Goal: Information Seeking & Learning: Learn about a topic

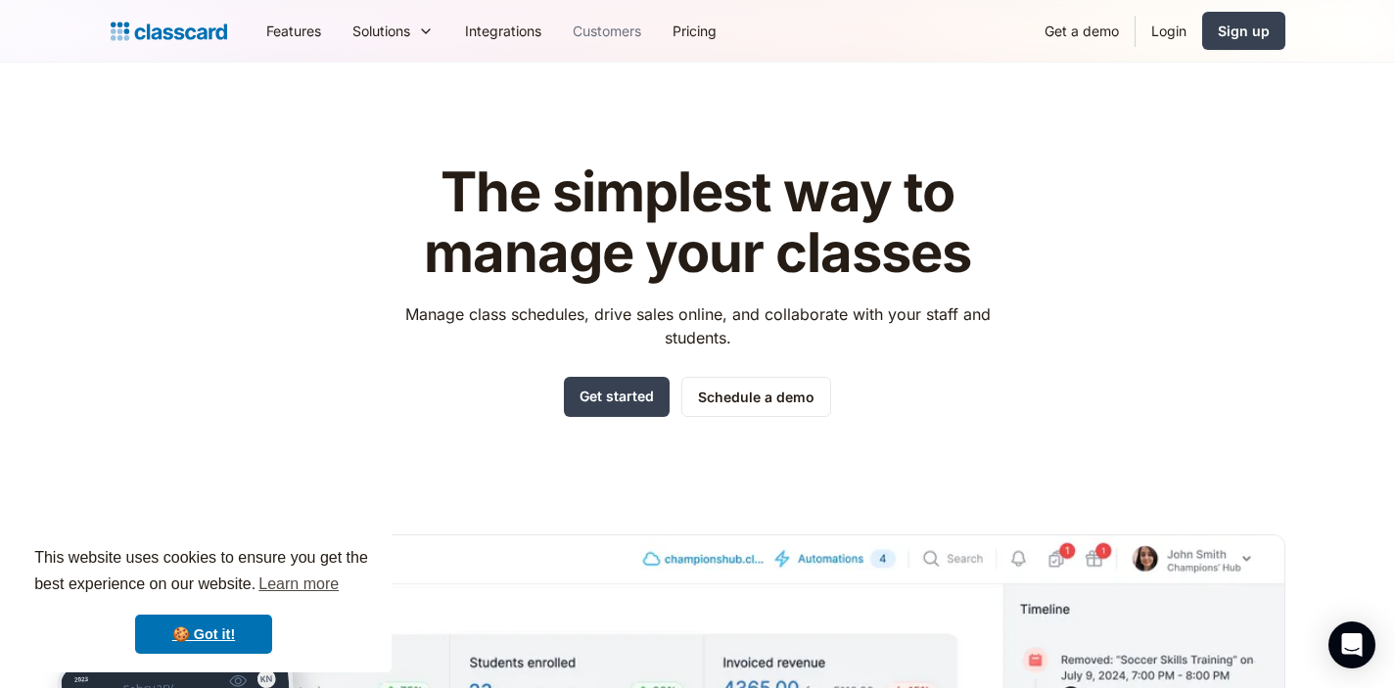
click at [622, 32] on link "Customers" at bounding box center [607, 31] width 100 height 44
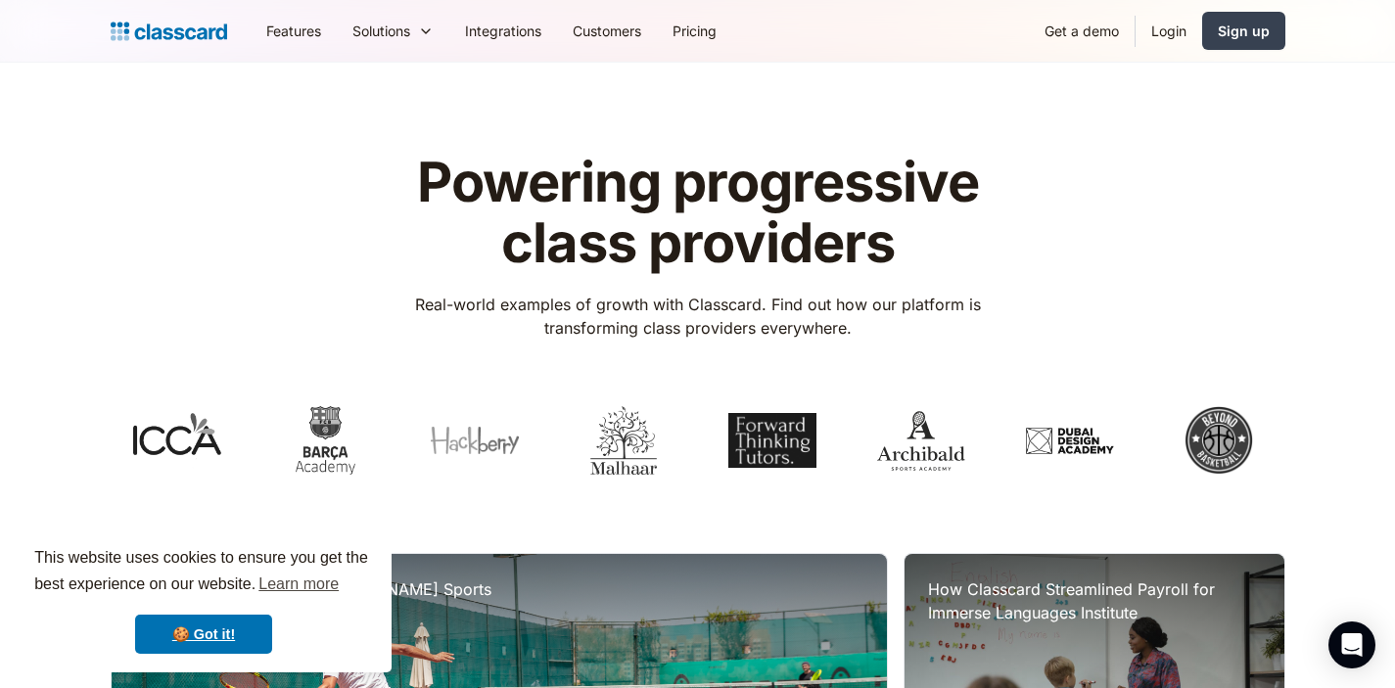
scroll to position [149, 0]
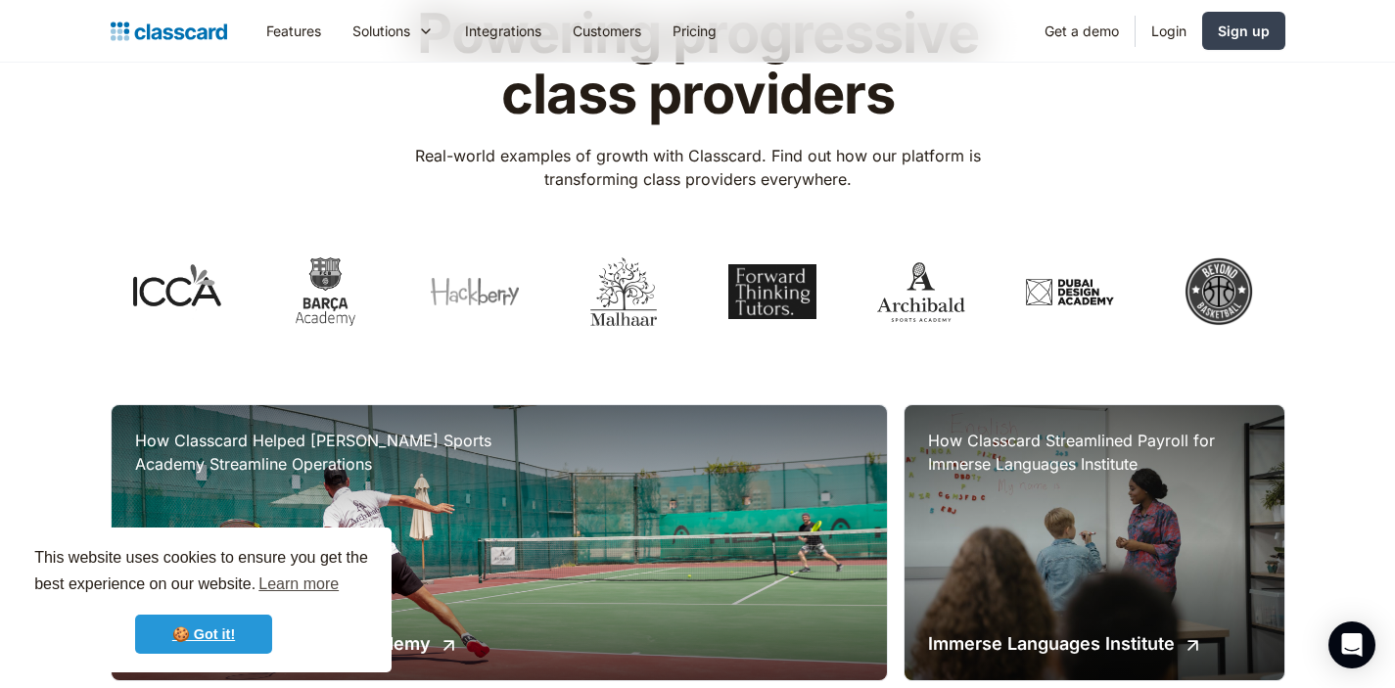
click at [218, 615] on link "🍪 Got it!" at bounding box center [203, 634] width 137 height 39
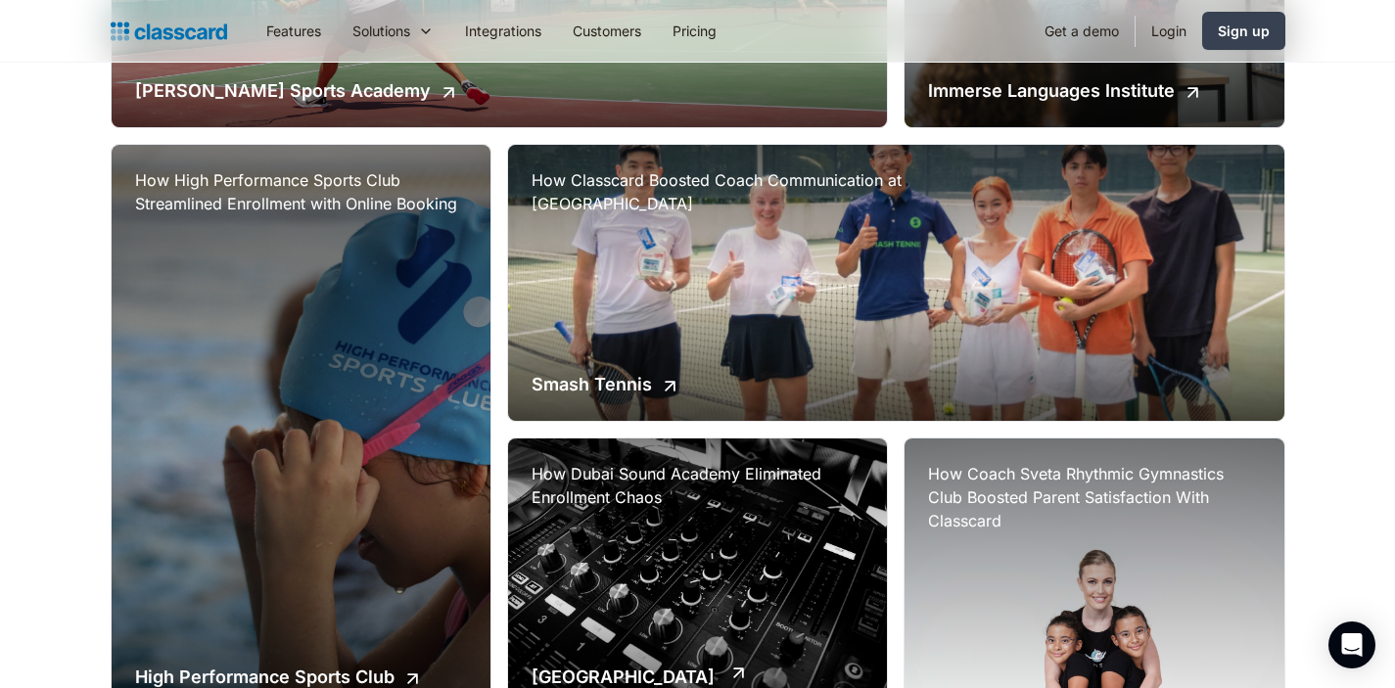
scroll to position [1040, 0]
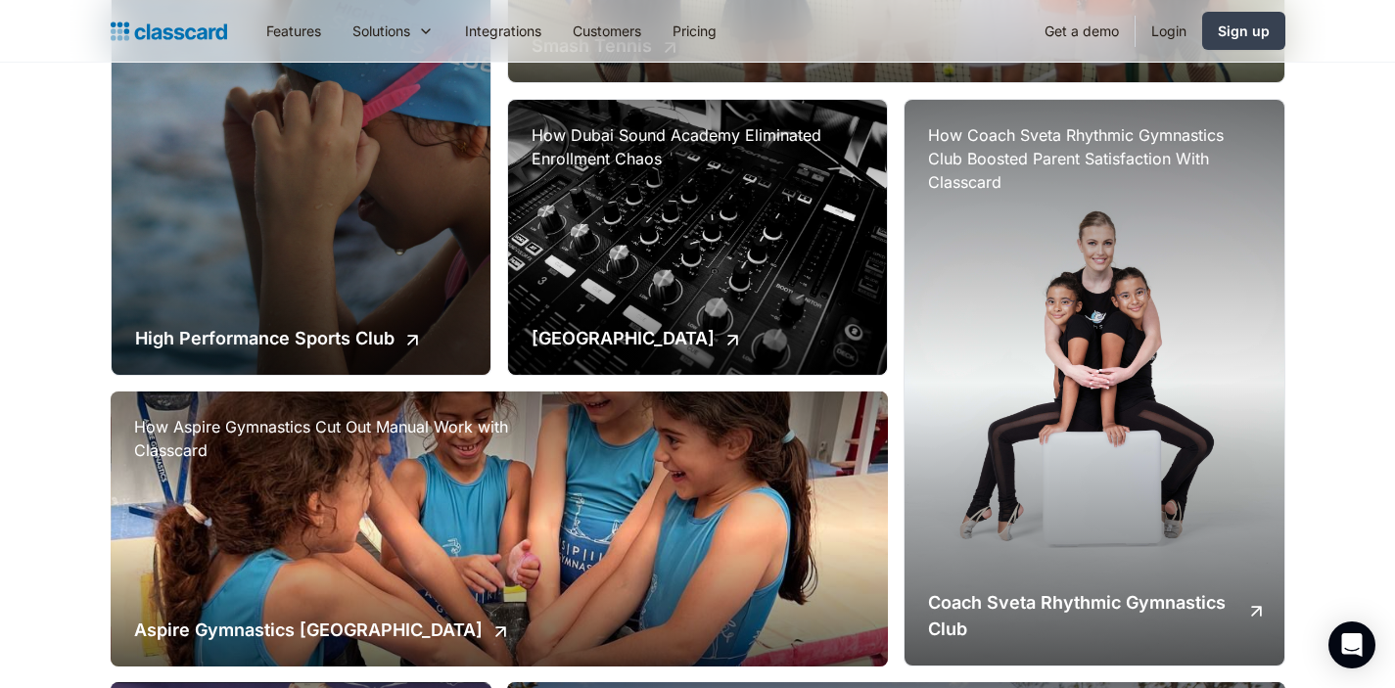
click at [1067, 381] on div "How Coach Sveta Rhythmic Gymnastics Club Boosted Parent Satisfaction With Class…" at bounding box center [1093, 383] width 379 height 566
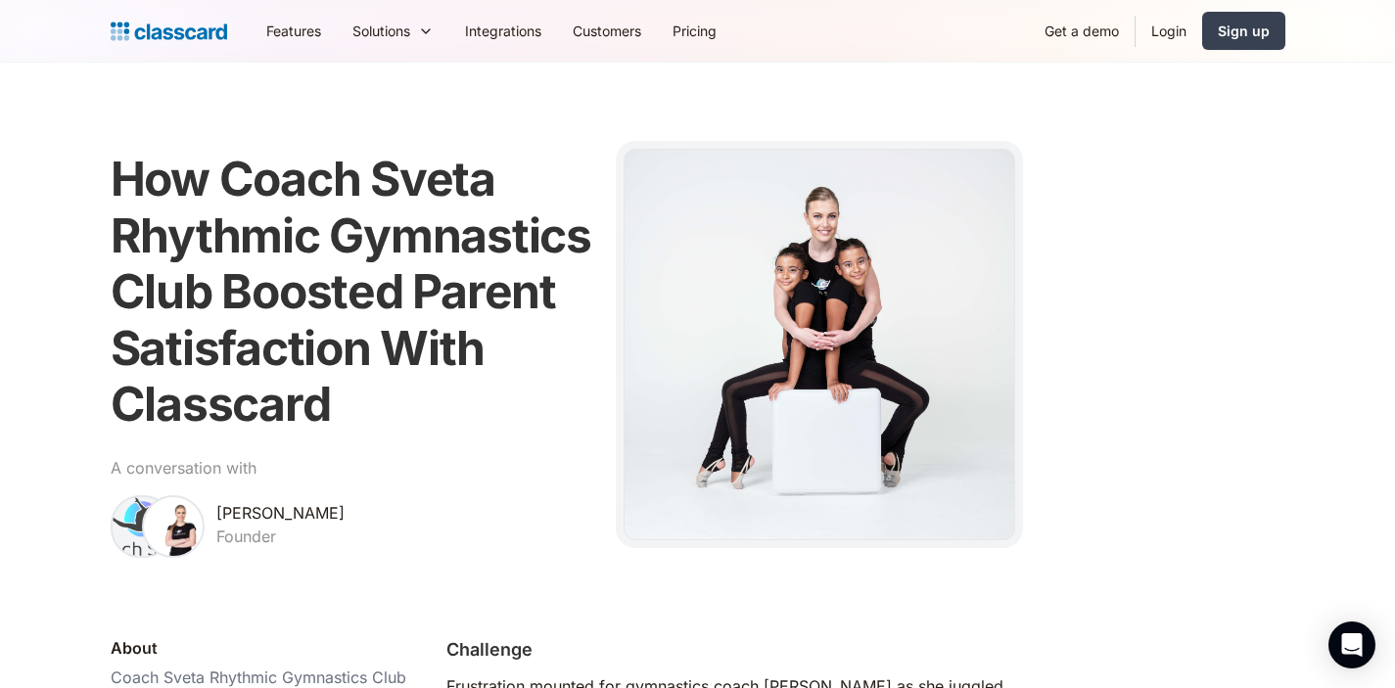
click at [380, 178] on h1 "How Coach Sveta Rhythmic Gymnastics Club Boosted Parent Satisfaction With Class…" at bounding box center [352, 292] width 482 height 282
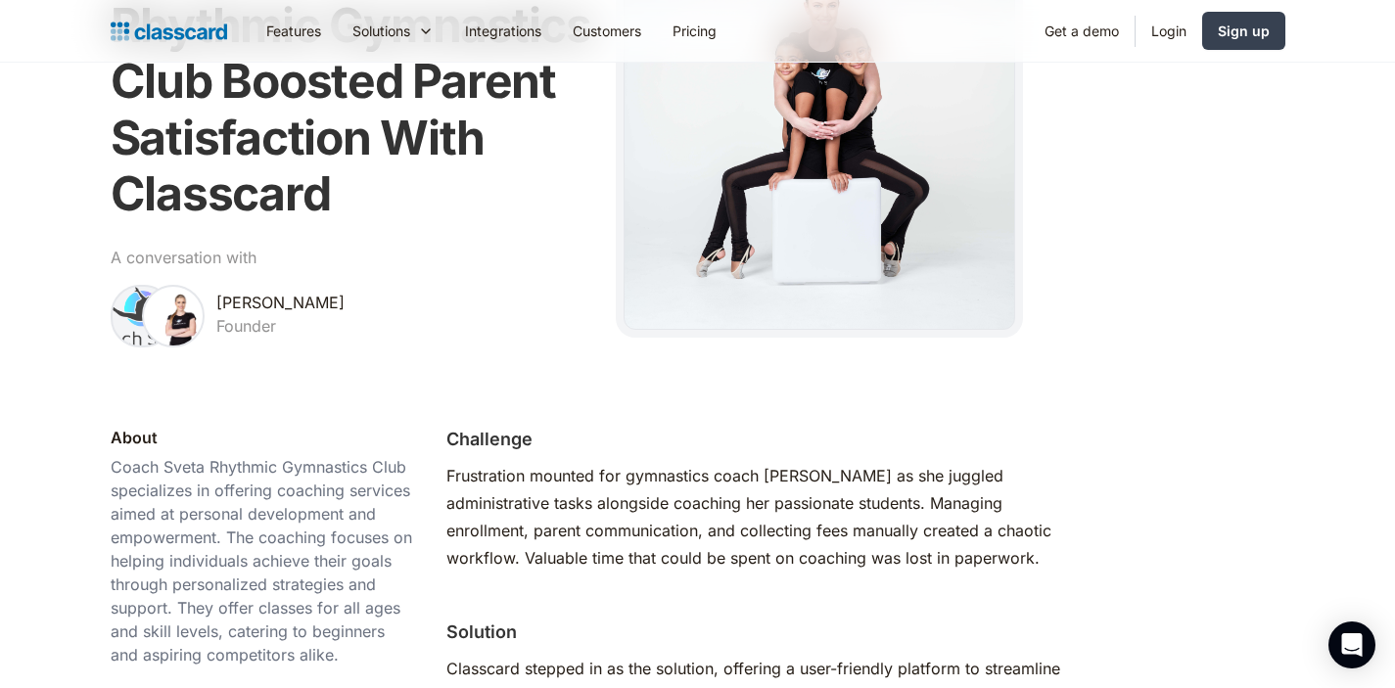
scroll to position [465, 0]
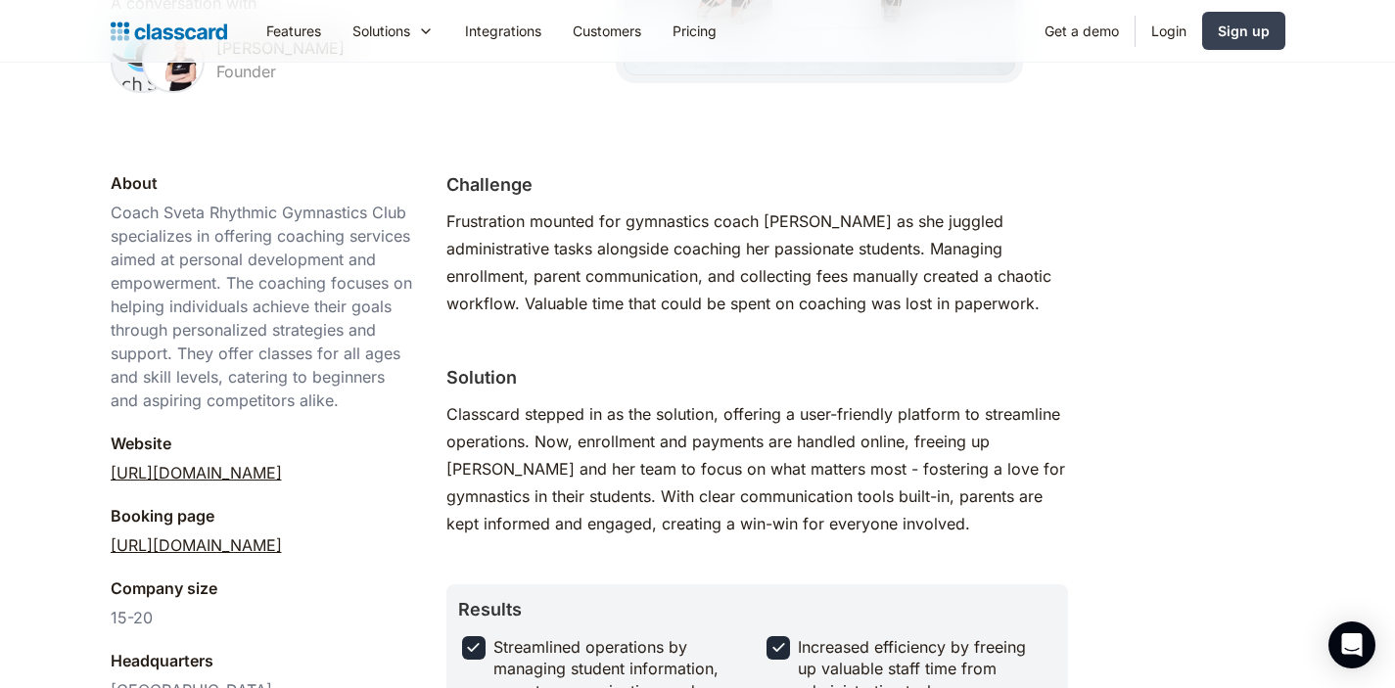
click at [258, 547] on link "https://classes.coachsveta.com/" at bounding box center [196, 544] width 171 height 23
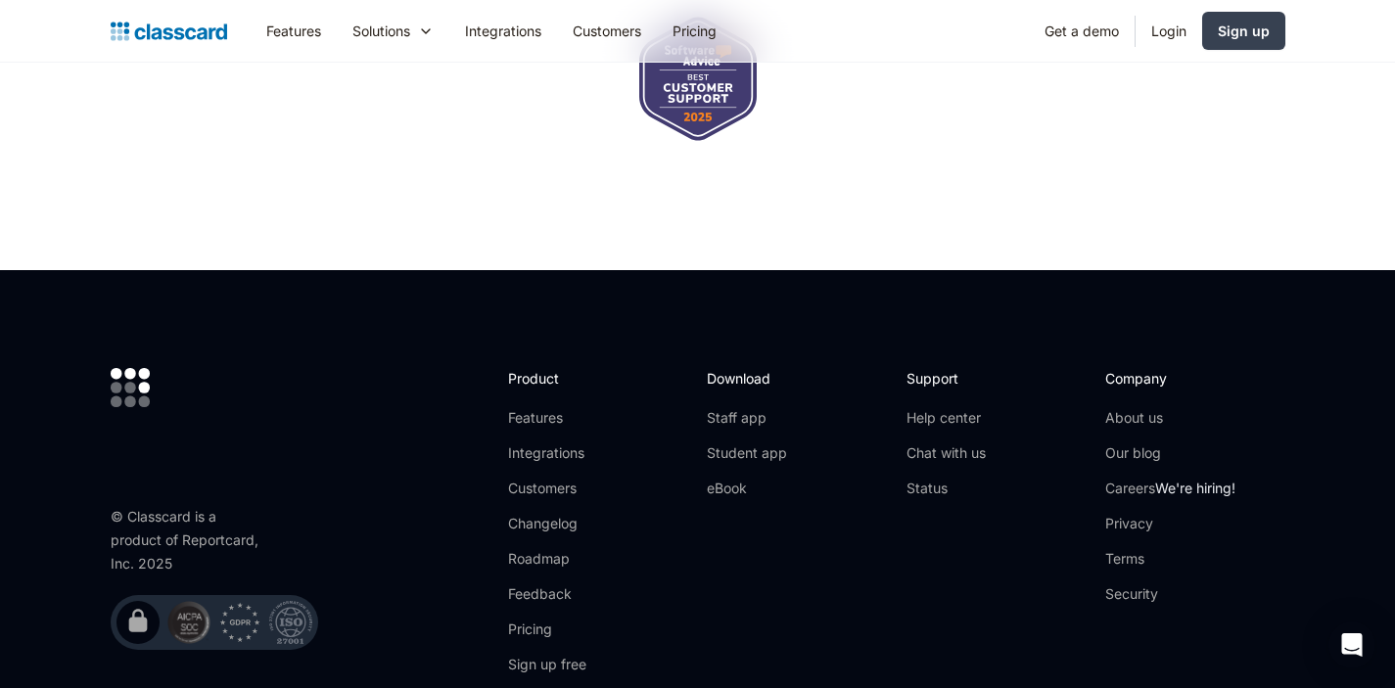
scroll to position [2736, 0]
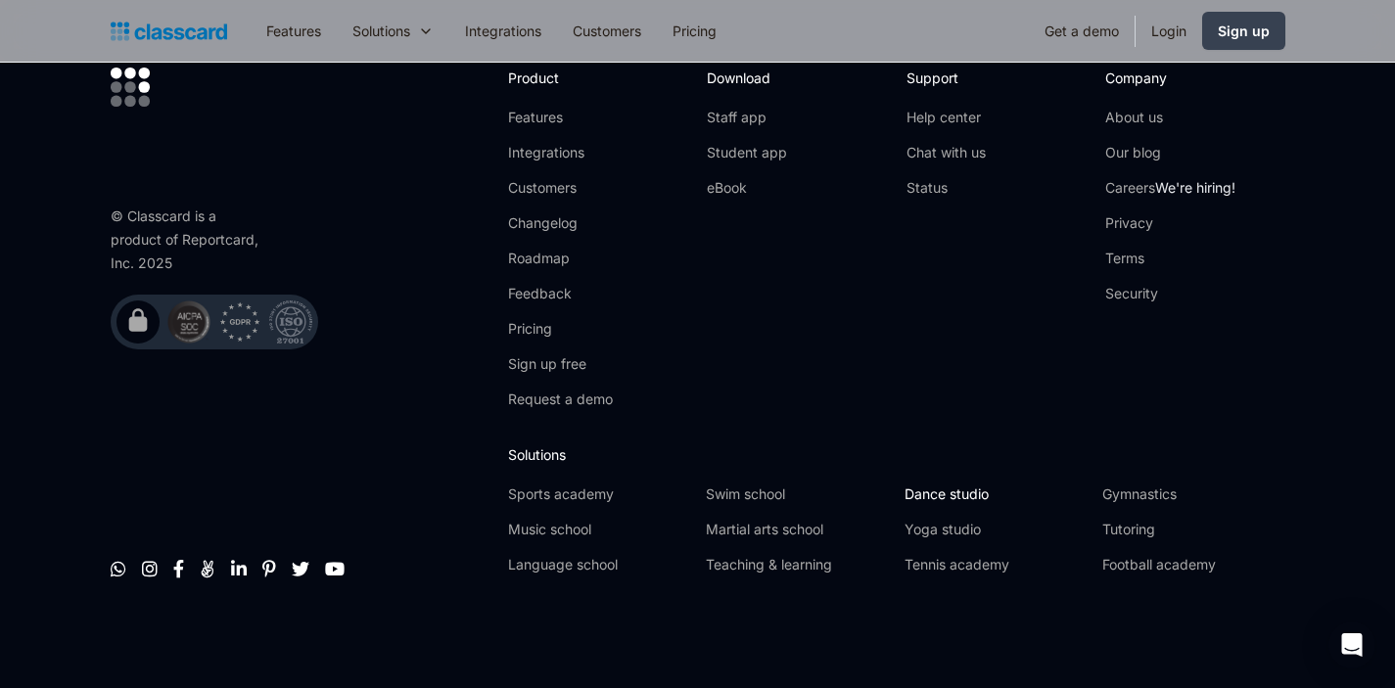
click at [926, 492] on link "Dance studio" at bounding box center [995, 495] width 182 height 20
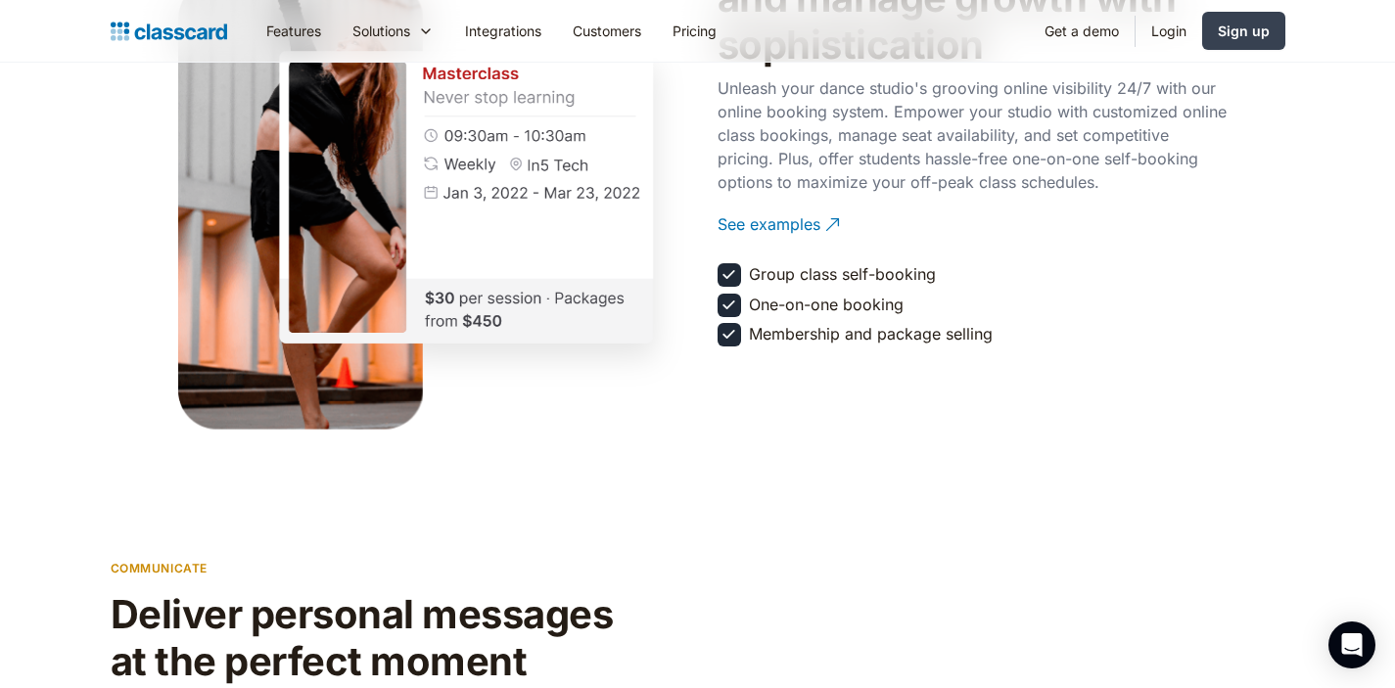
scroll to position [2414, 0]
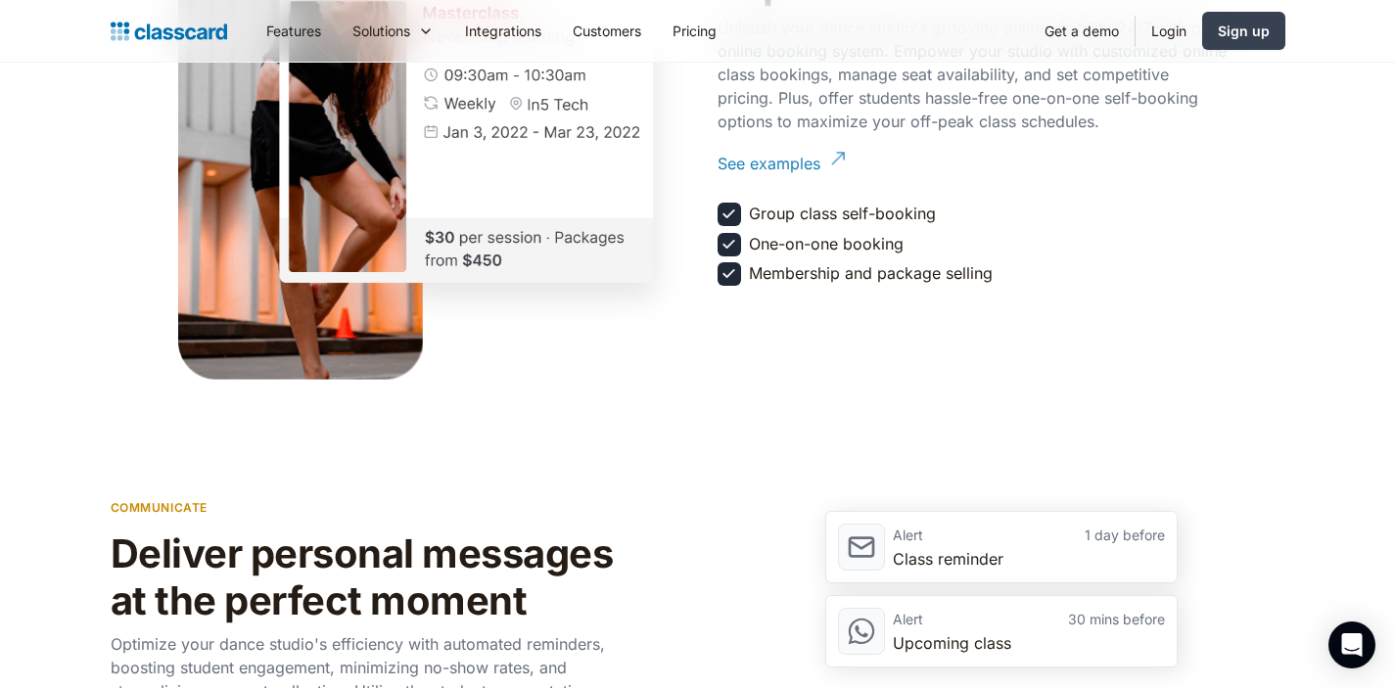
click at [776, 171] on div "See examples" at bounding box center [768, 156] width 103 height 38
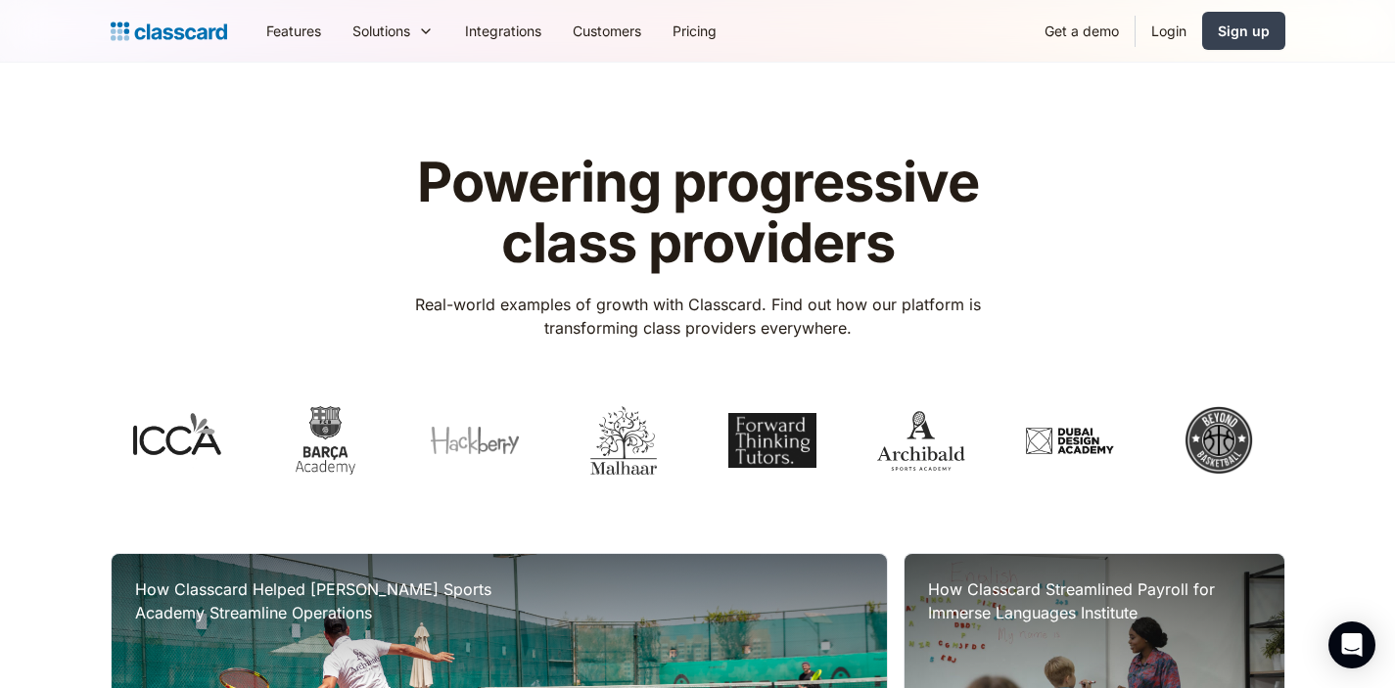
scroll to position [399, 0]
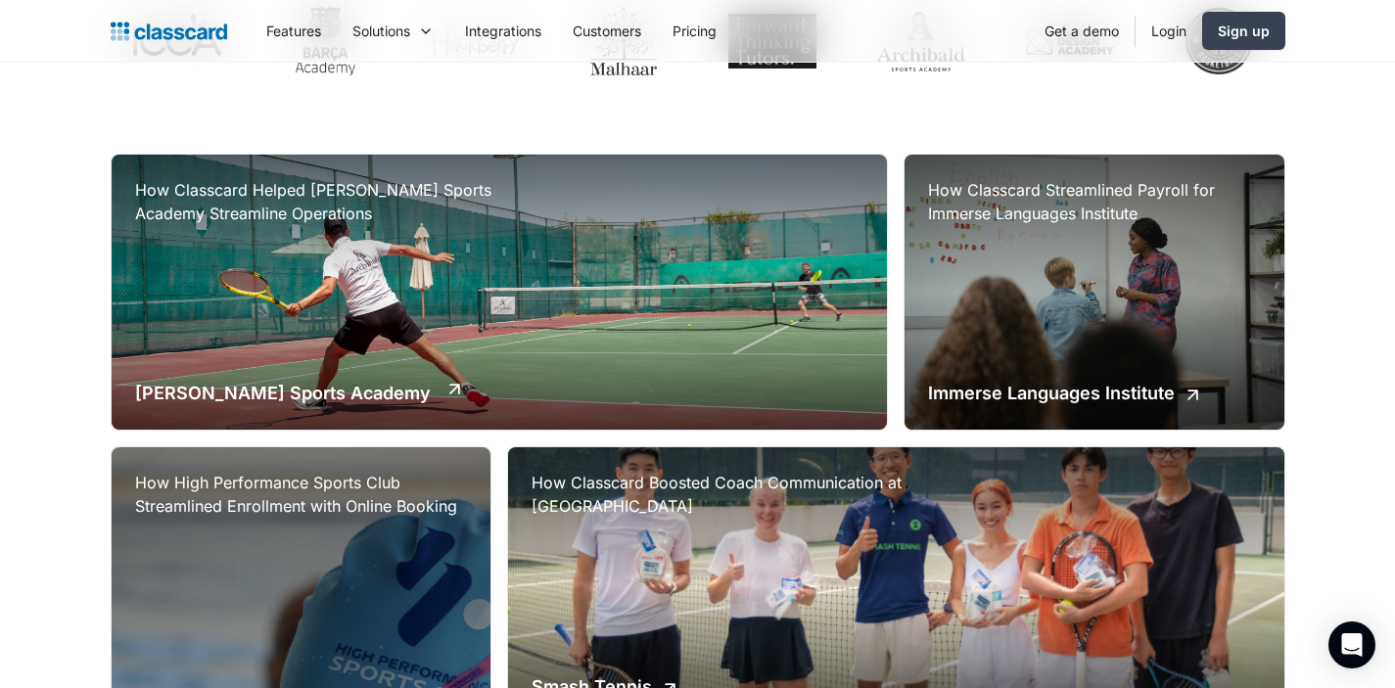
click at [651, 275] on div "How Classcard Helped Archibald Sports Academy Streamline Operations Archibald S…" at bounding box center [500, 292] width 776 height 275
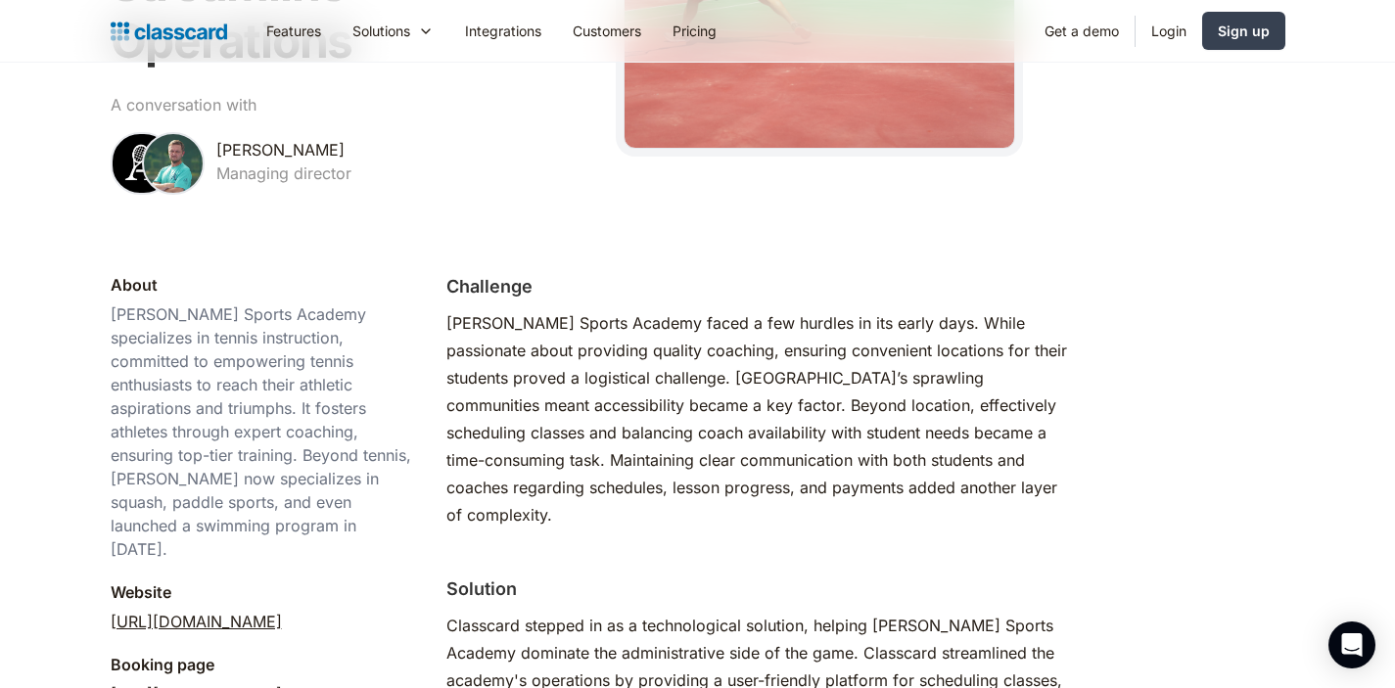
scroll to position [422, 0]
click at [242, 680] on link "[URL][DOMAIN_NAME]" at bounding box center [196, 691] width 171 height 23
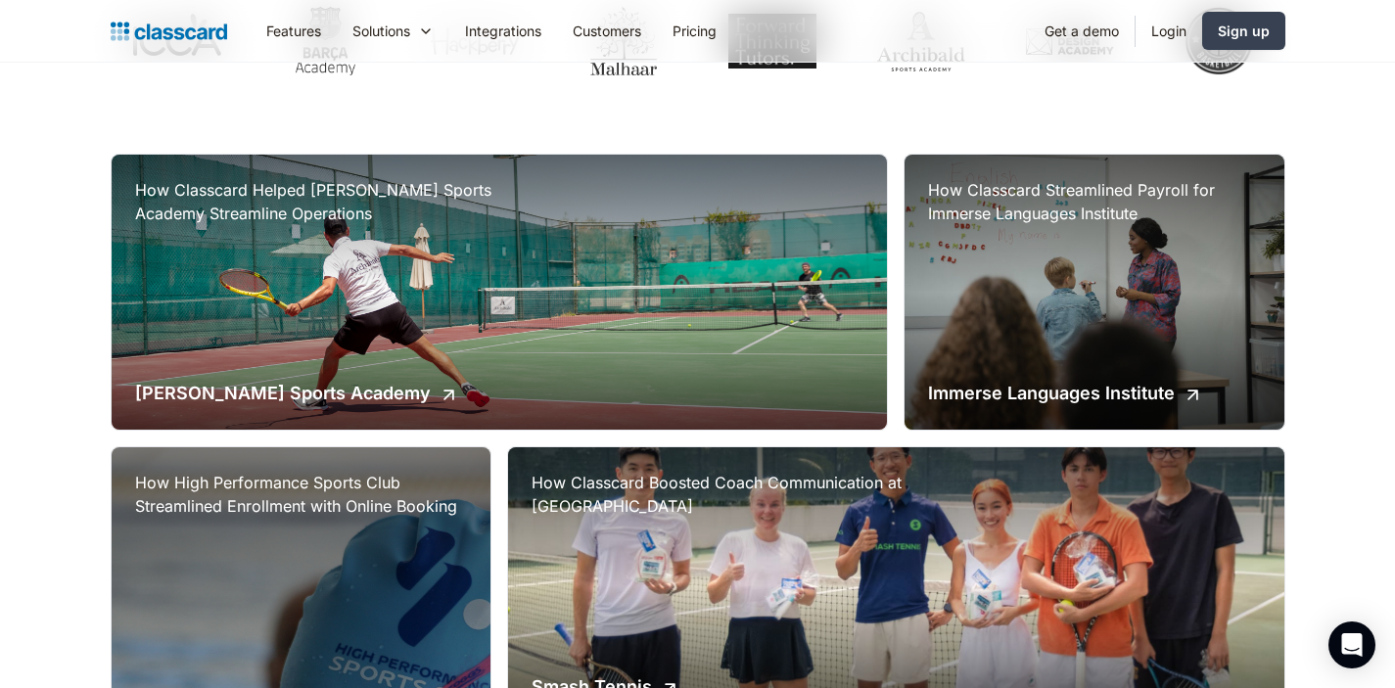
click at [360, 513] on h3 "How High Performance Sports Club Streamlined Enrollment with Online Booking" at bounding box center [301, 494] width 332 height 47
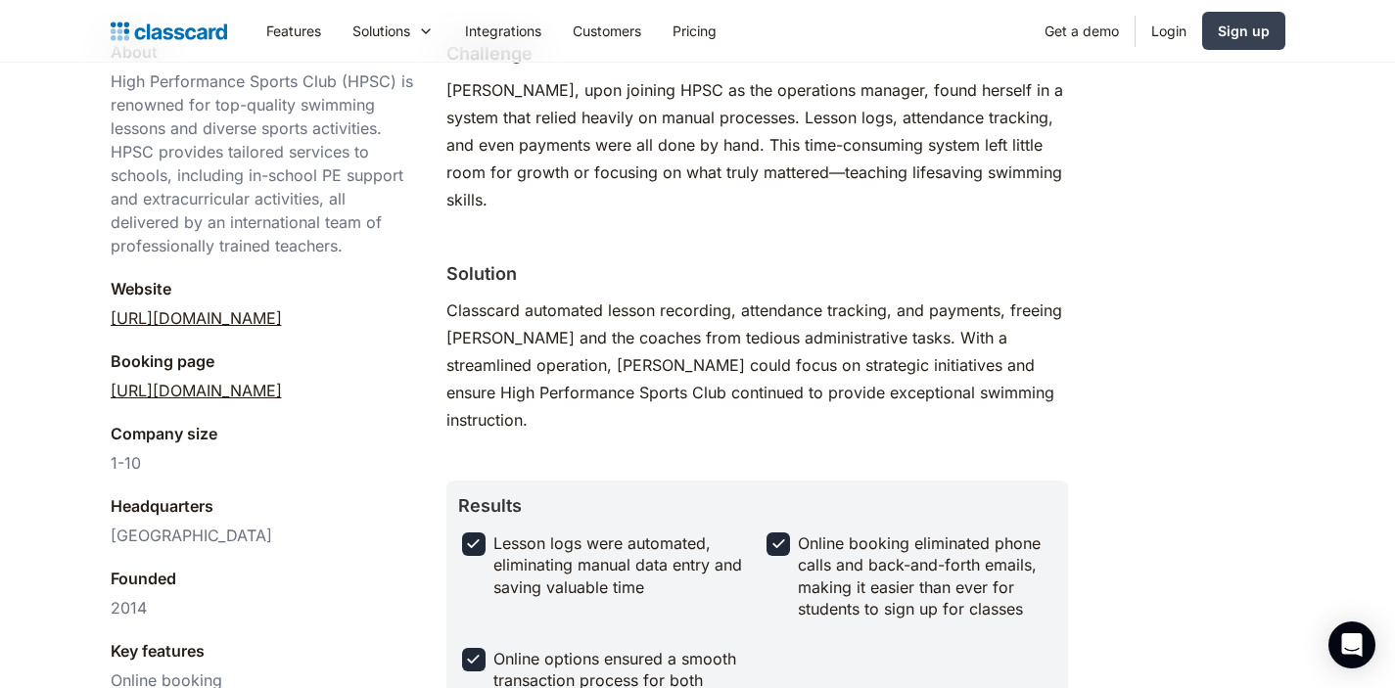
scroll to position [597, 0]
click at [257, 386] on link "https://hpsc-dubai.classcard.app/" at bounding box center [196, 389] width 171 height 23
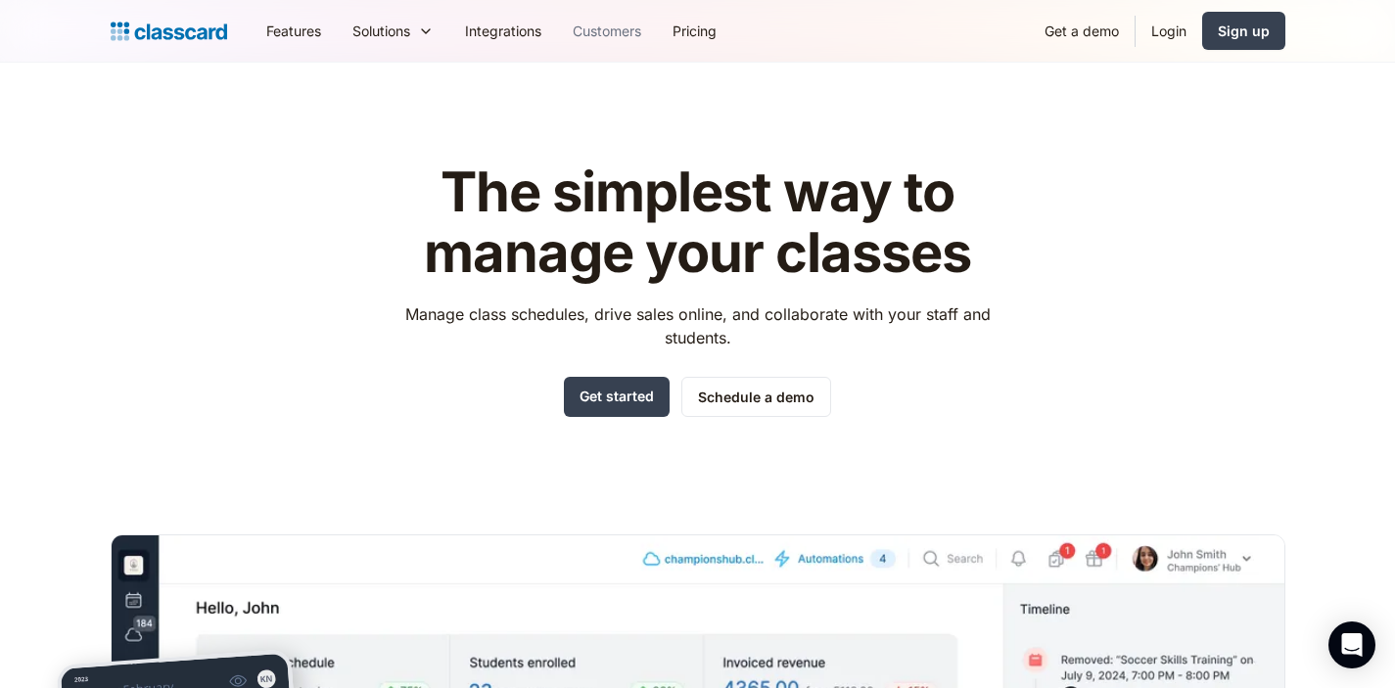
click at [588, 24] on link "Customers" at bounding box center [607, 31] width 100 height 44
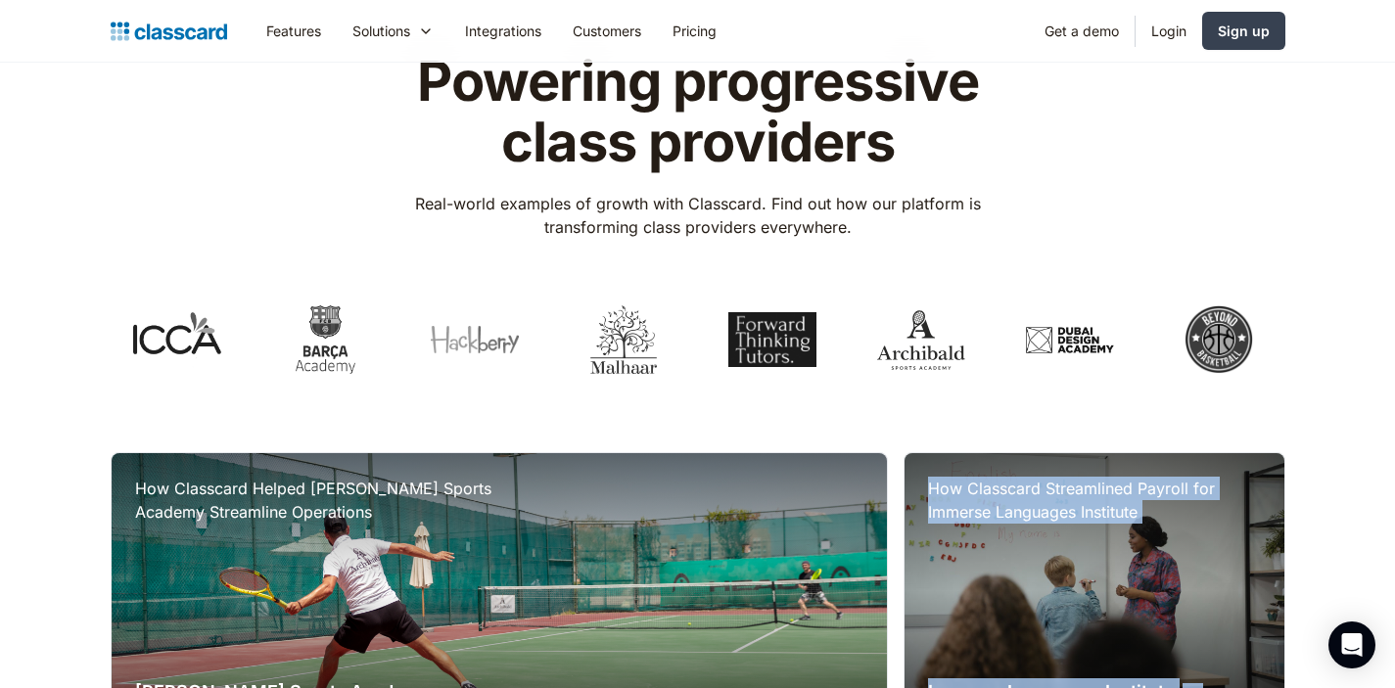
scroll to position [130, 0]
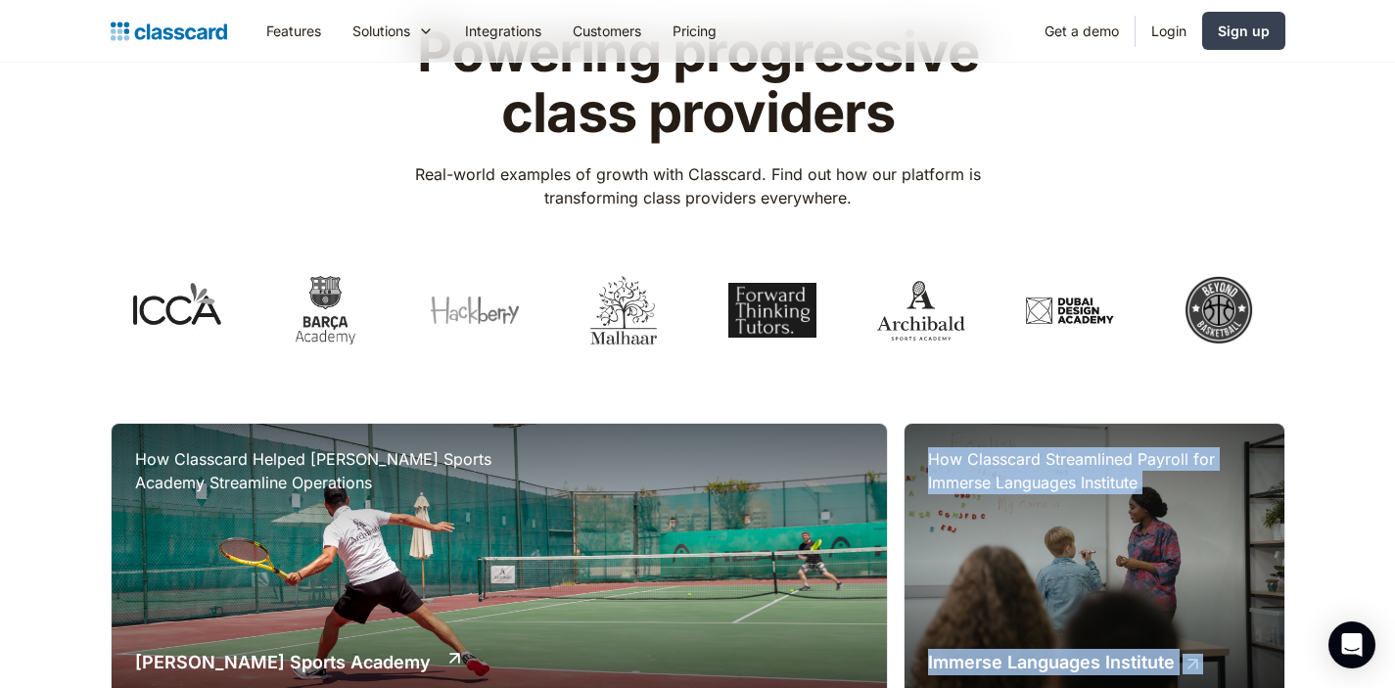
click at [574, 473] on div "How Classcard Helped Archibald Sports Academy Streamline Operations Archibald S…" at bounding box center [500, 561] width 776 height 275
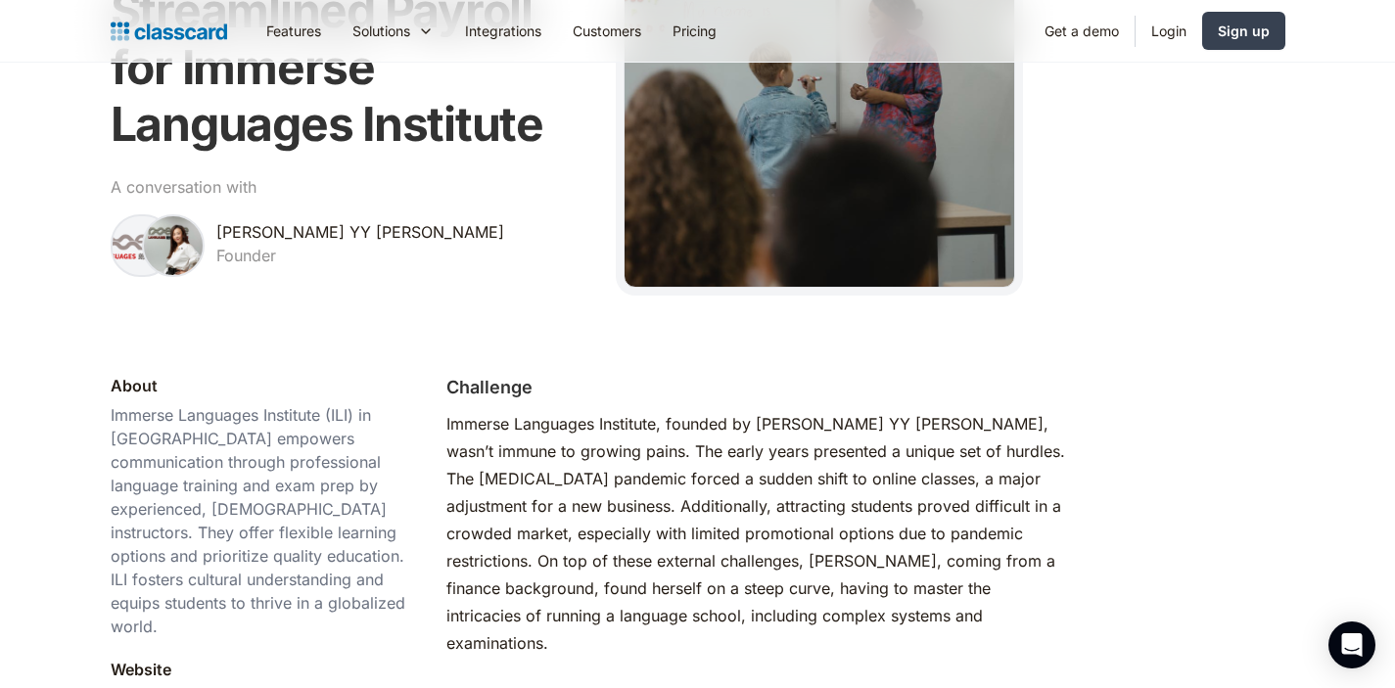
scroll to position [550, 0]
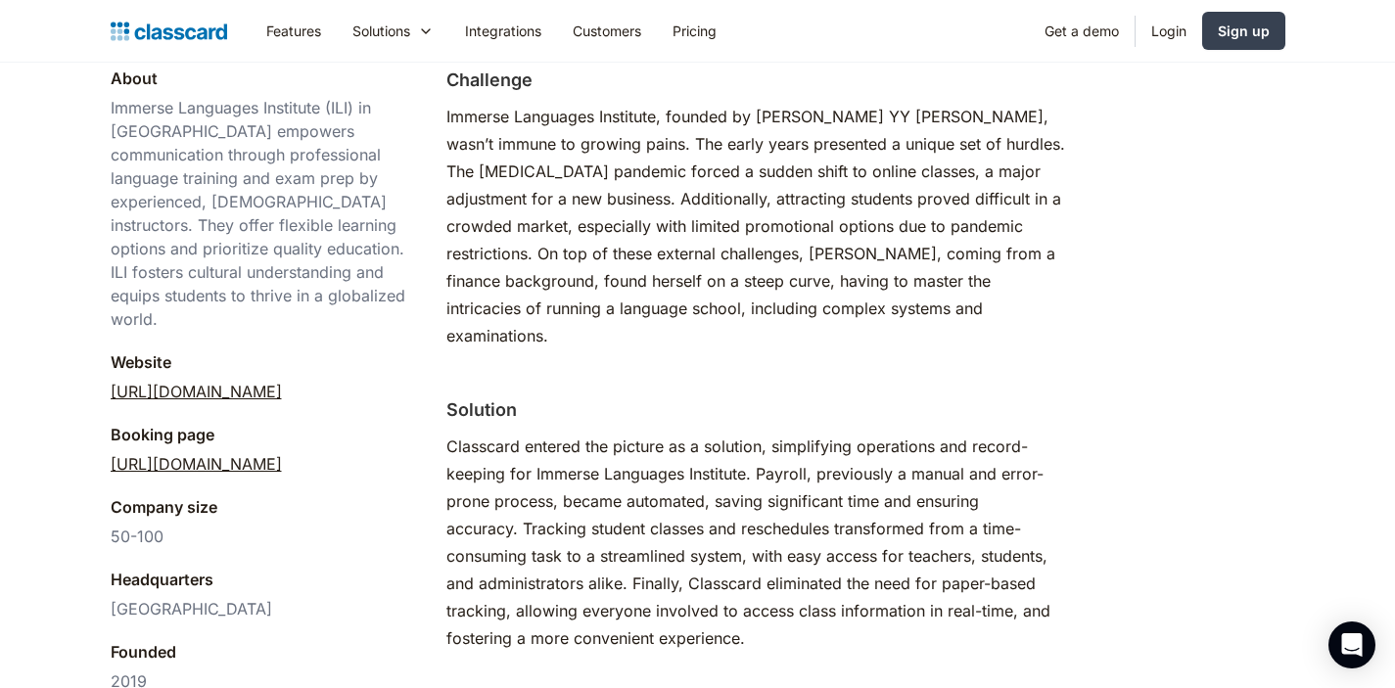
click at [282, 452] on link "[URL][DOMAIN_NAME]" at bounding box center [196, 463] width 171 height 23
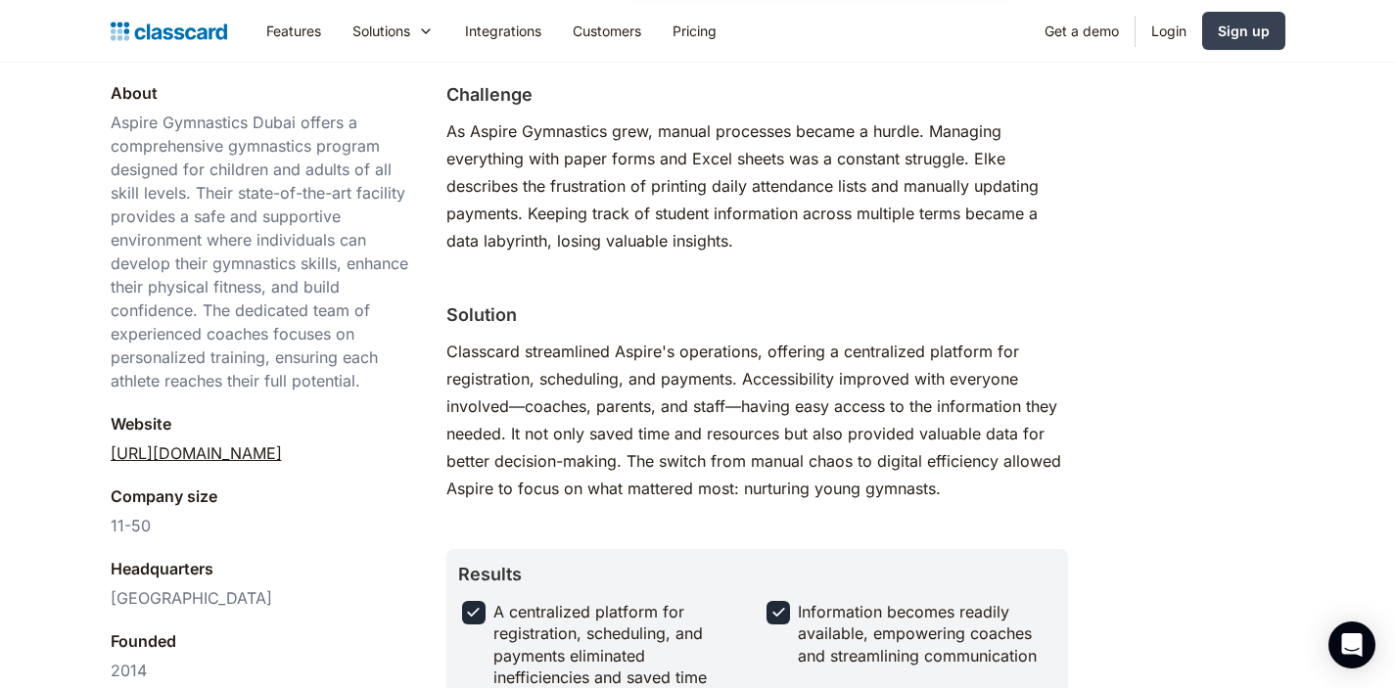
scroll to position [539, 0]
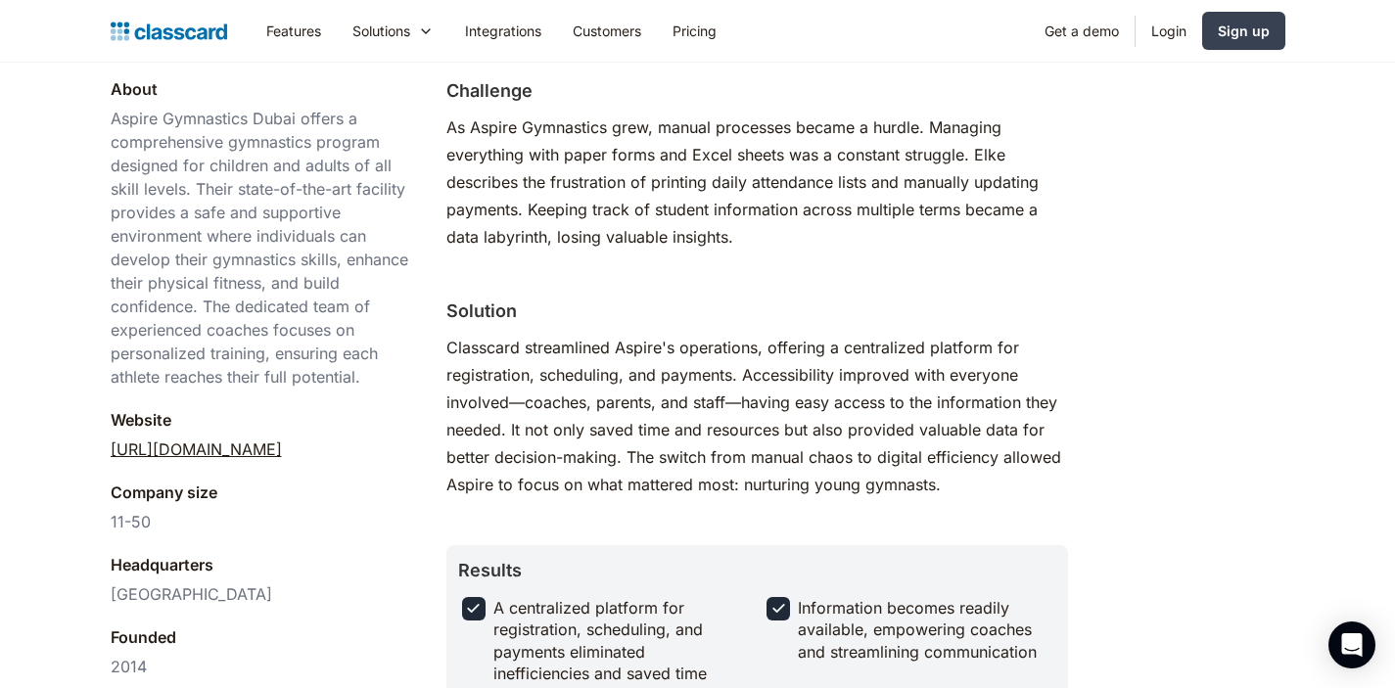
click at [282, 452] on link "[URL][DOMAIN_NAME]" at bounding box center [196, 449] width 171 height 23
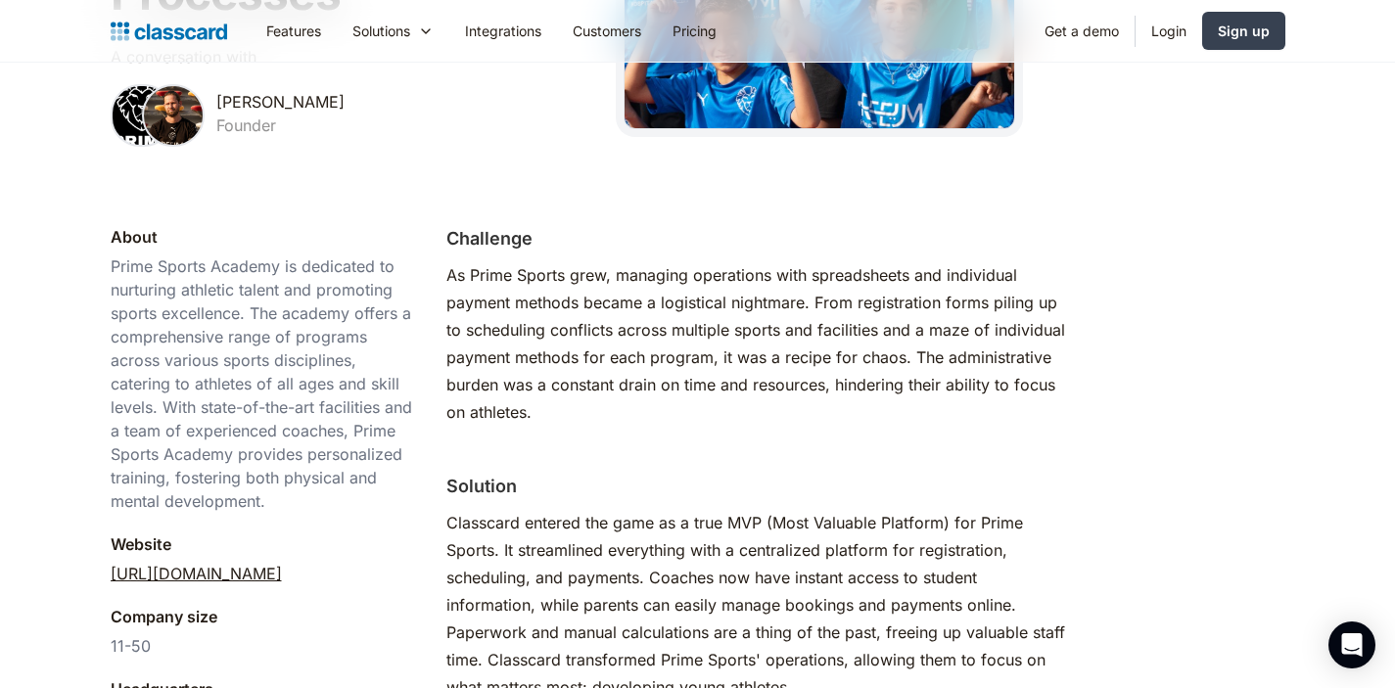
scroll to position [508, 0]
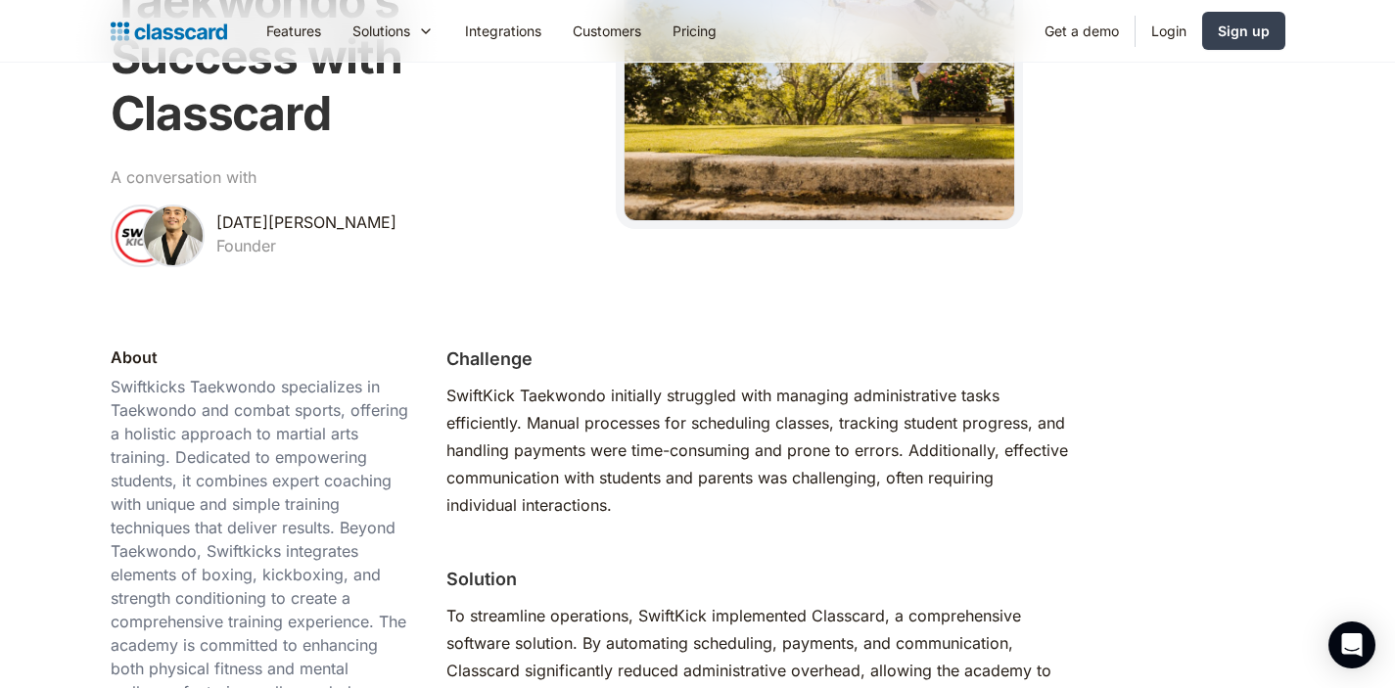
scroll to position [730, 0]
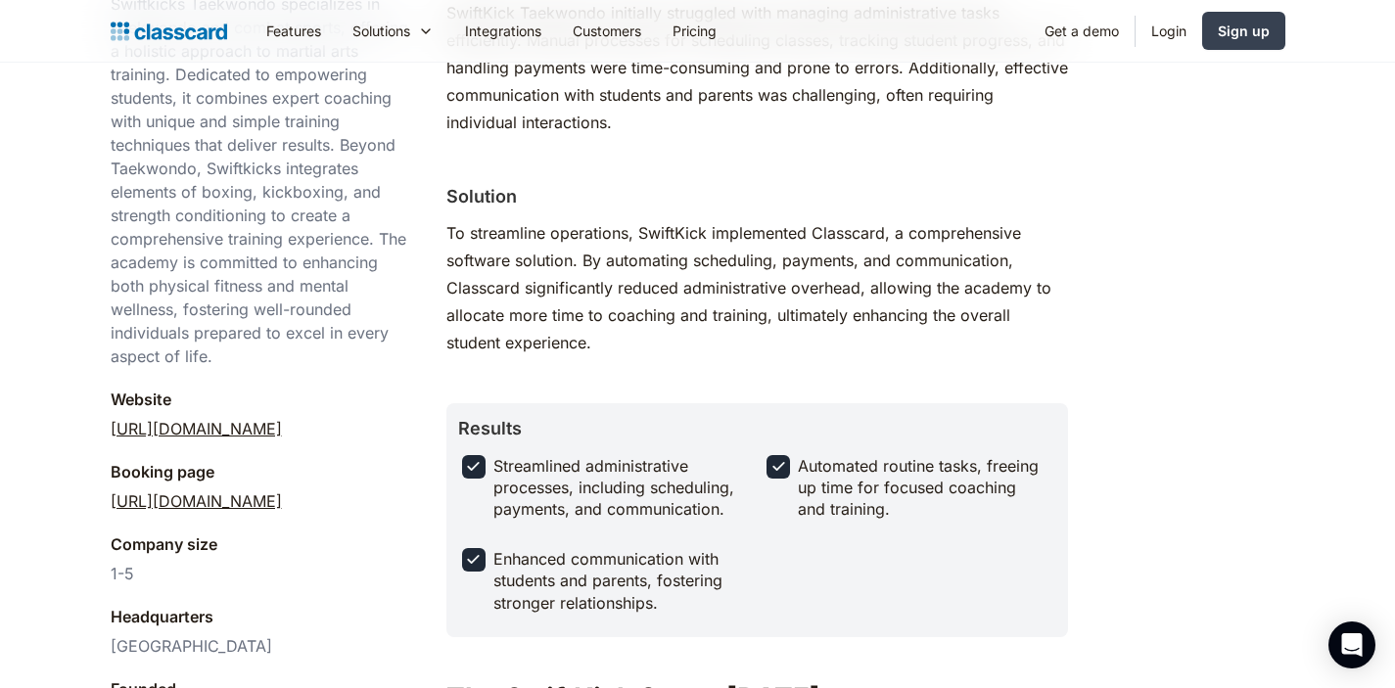
click at [282, 489] on link "[URL][DOMAIN_NAME]" at bounding box center [196, 500] width 171 height 23
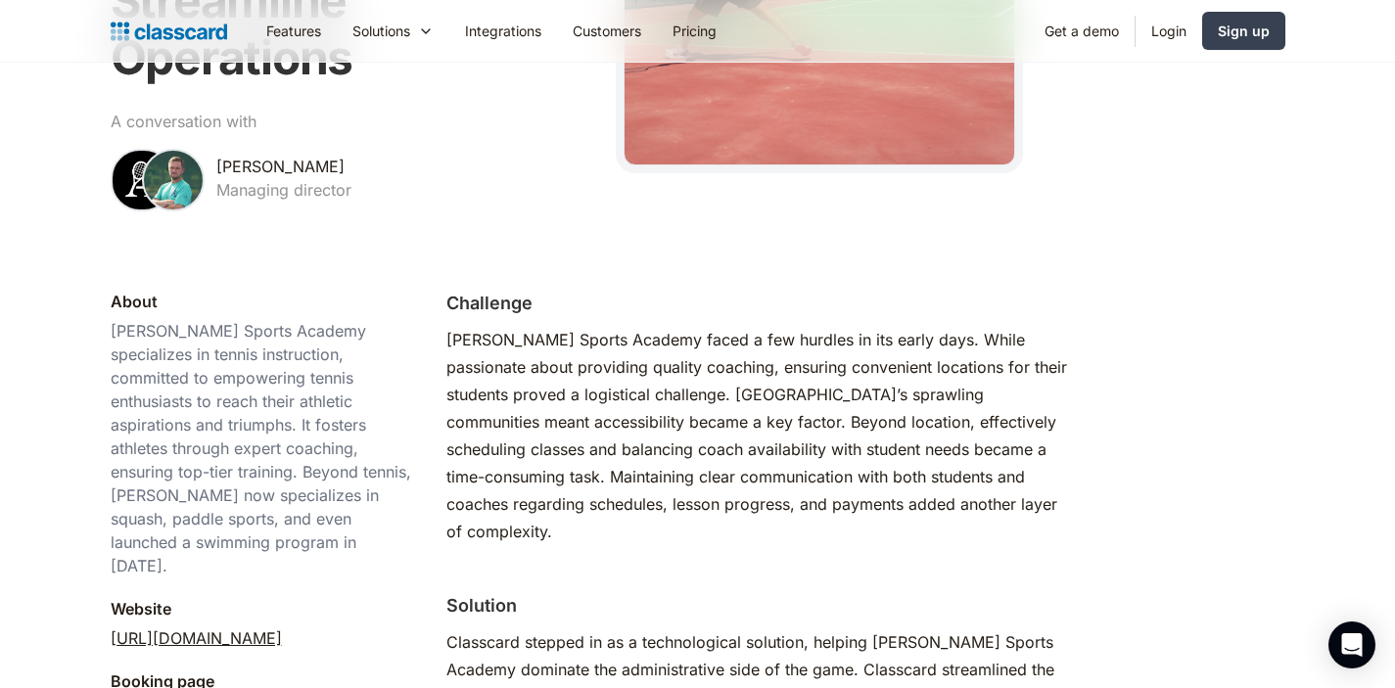
scroll to position [558, 0]
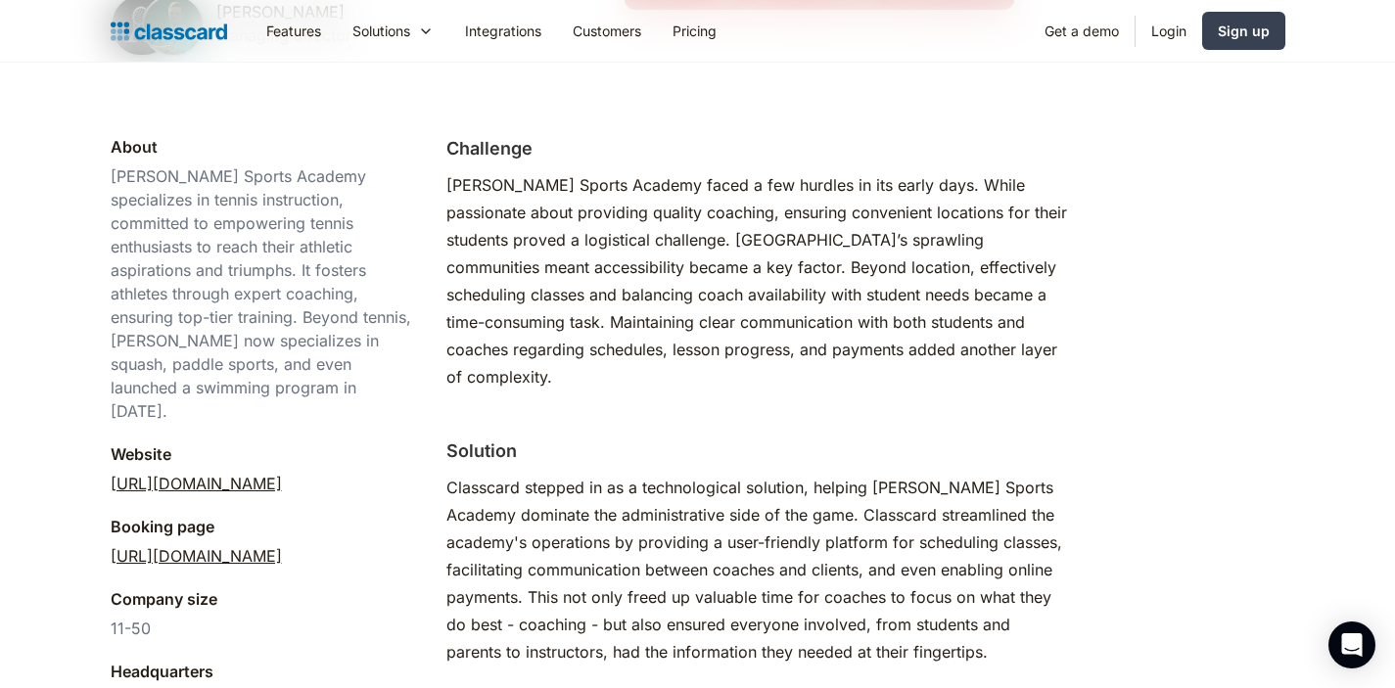
click at [282, 544] on link "[URL][DOMAIN_NAME]" at bounding box center [196, 555] width 171 height 23
